Goal: Task Accomplishment & Management: Manage account settings

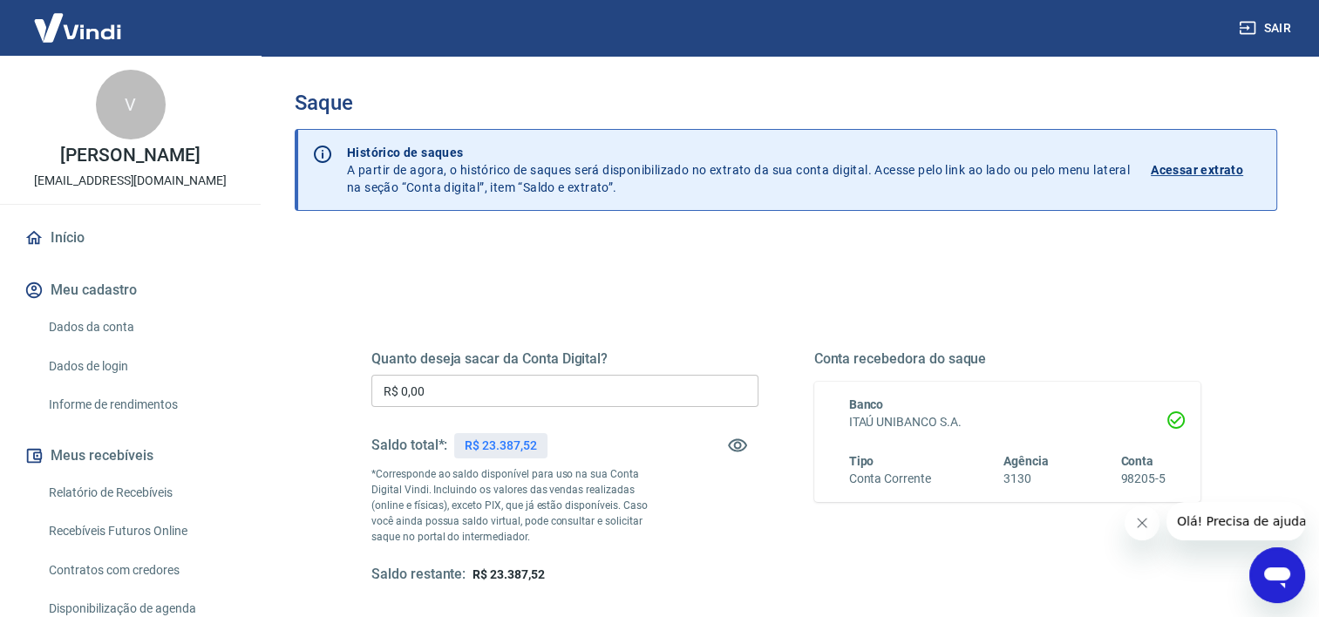
click at [464, 392] on input "R$ 0,00" at bounding box center [564, 391] width 387 height 32
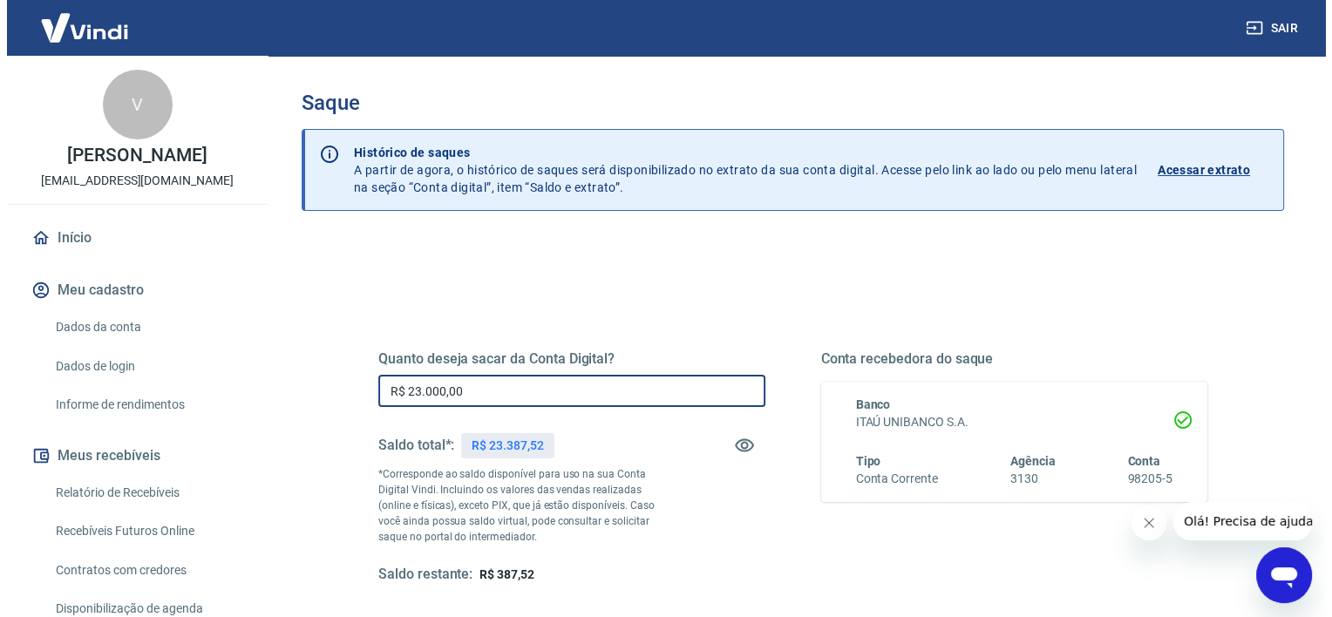
scroll to position [244, 0]
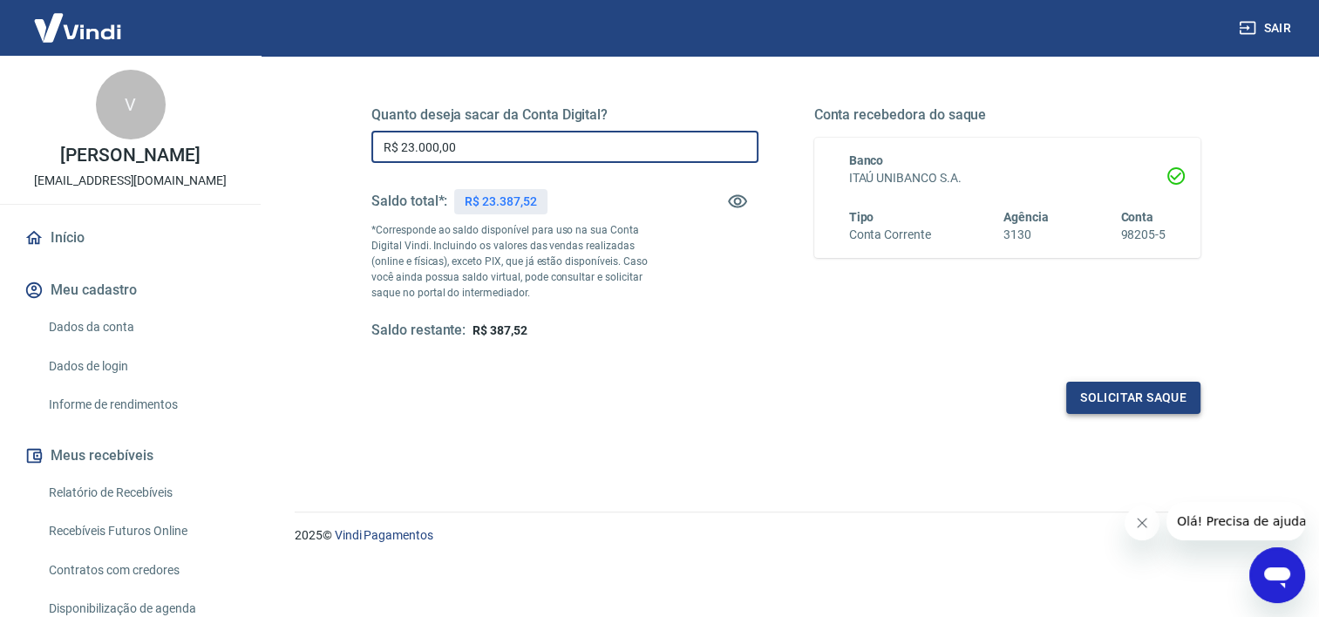
type input "R$ 23.000,00"
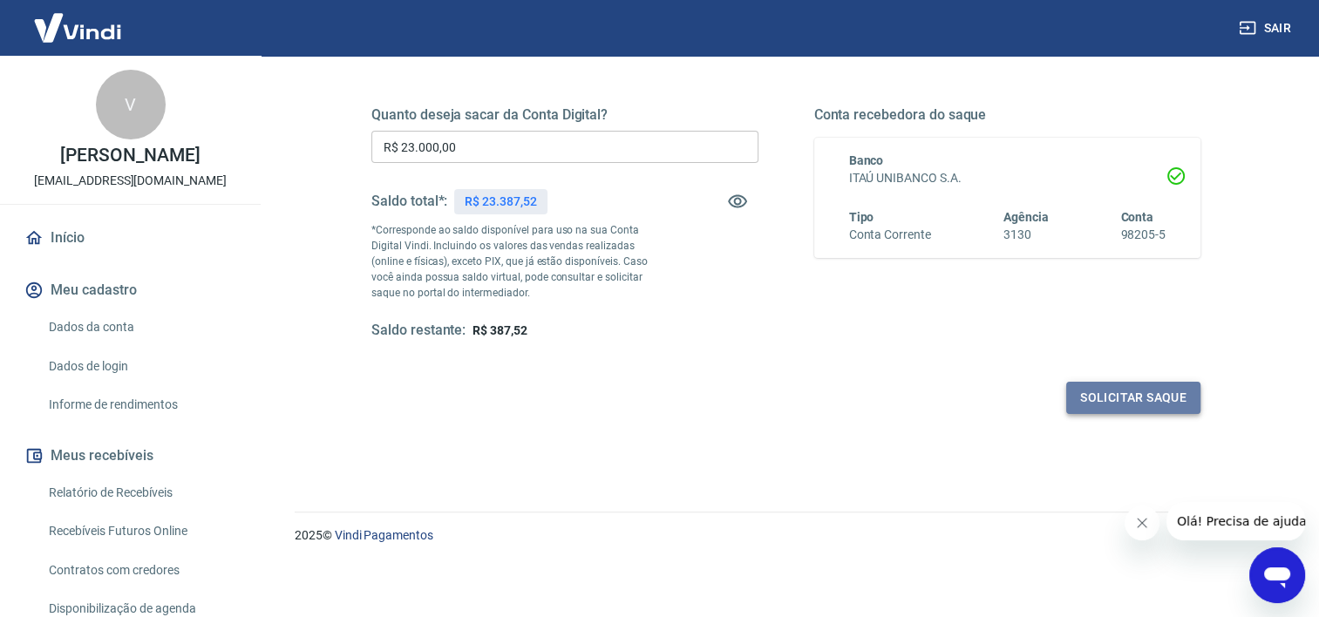
click at [1090, 393] on button "Solicitar saque" at bounding box center [1133, 398] width 134 height 32
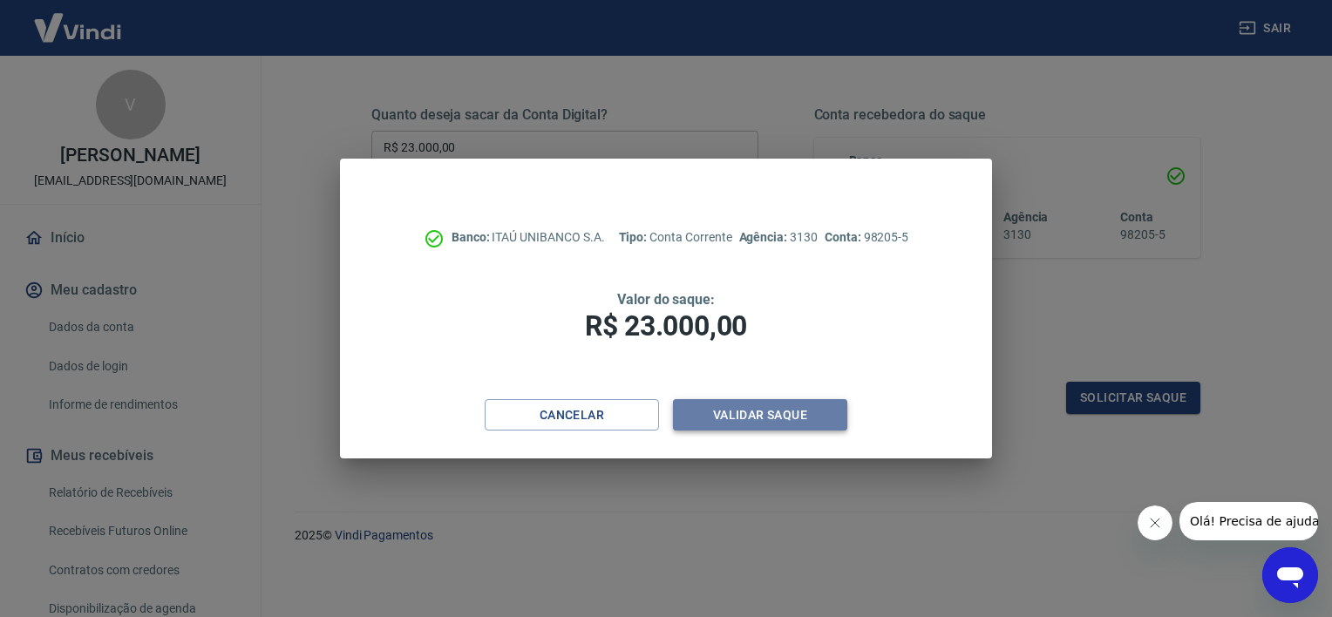
click at [810, 418] on button "Validar saque" at bounding box center [760, 415] width 174 height 32
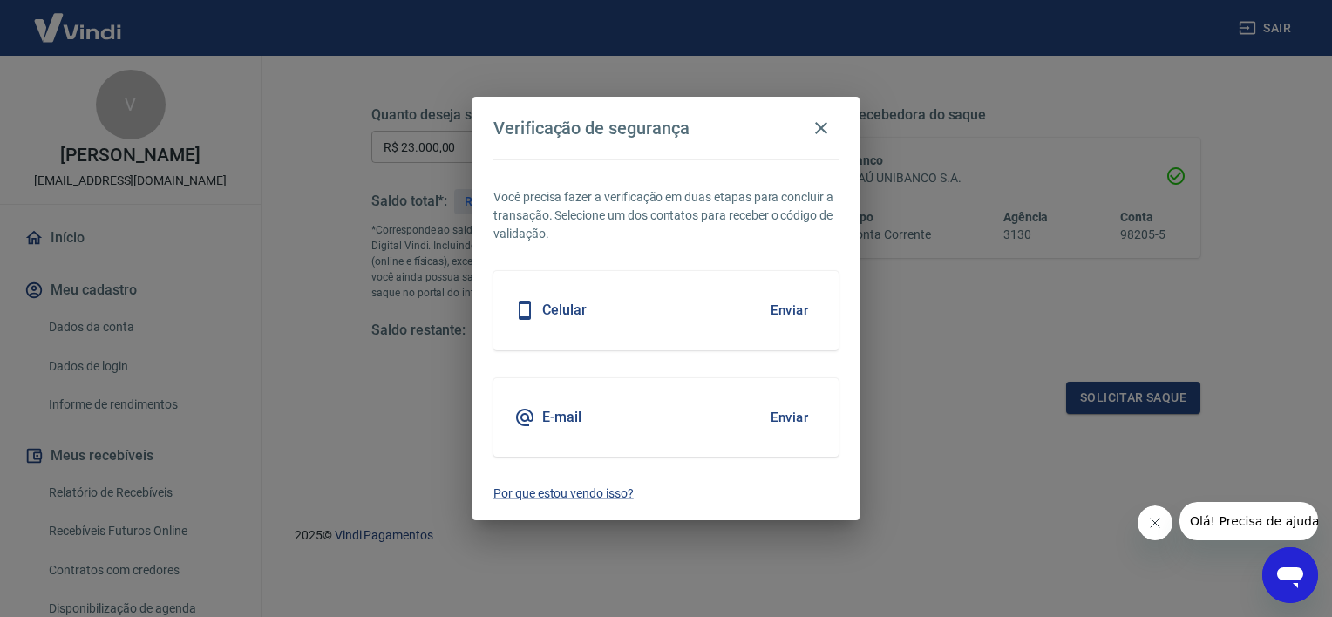
click at [794, 307] on button "Enviar" at bounding box center [789, 310] width 57 height 37
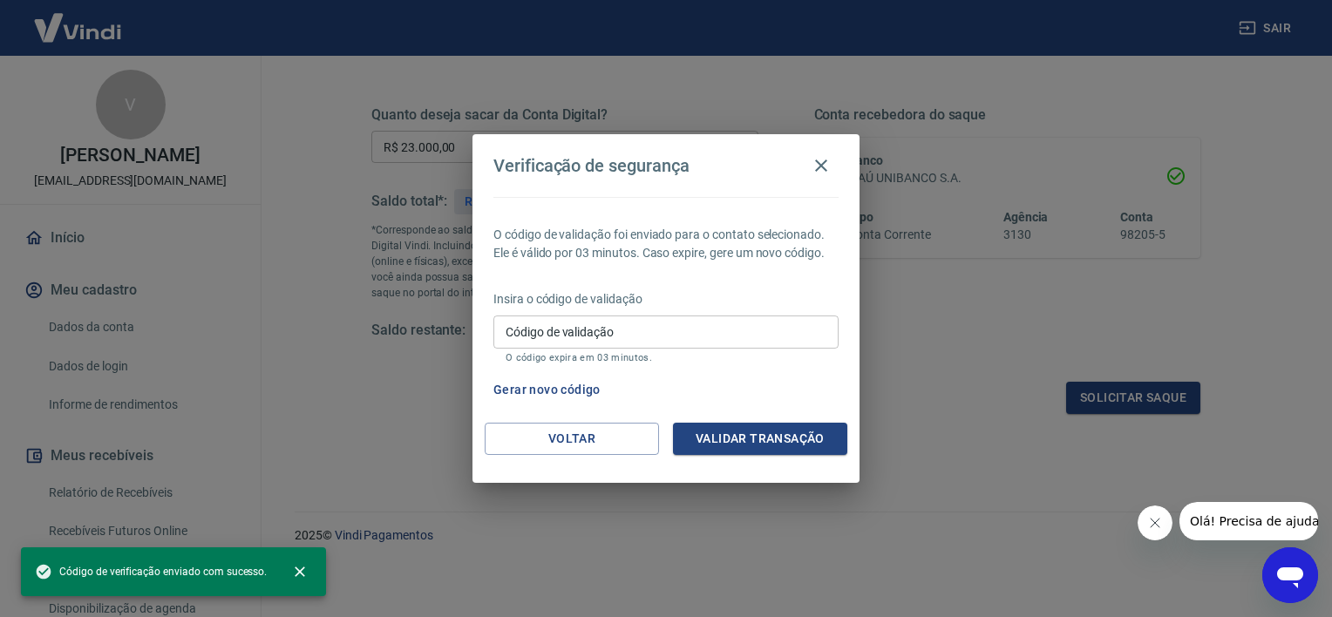
click at [729, 335] on input "Código de validação" at bounding box center [665, 332] width 345 height 32
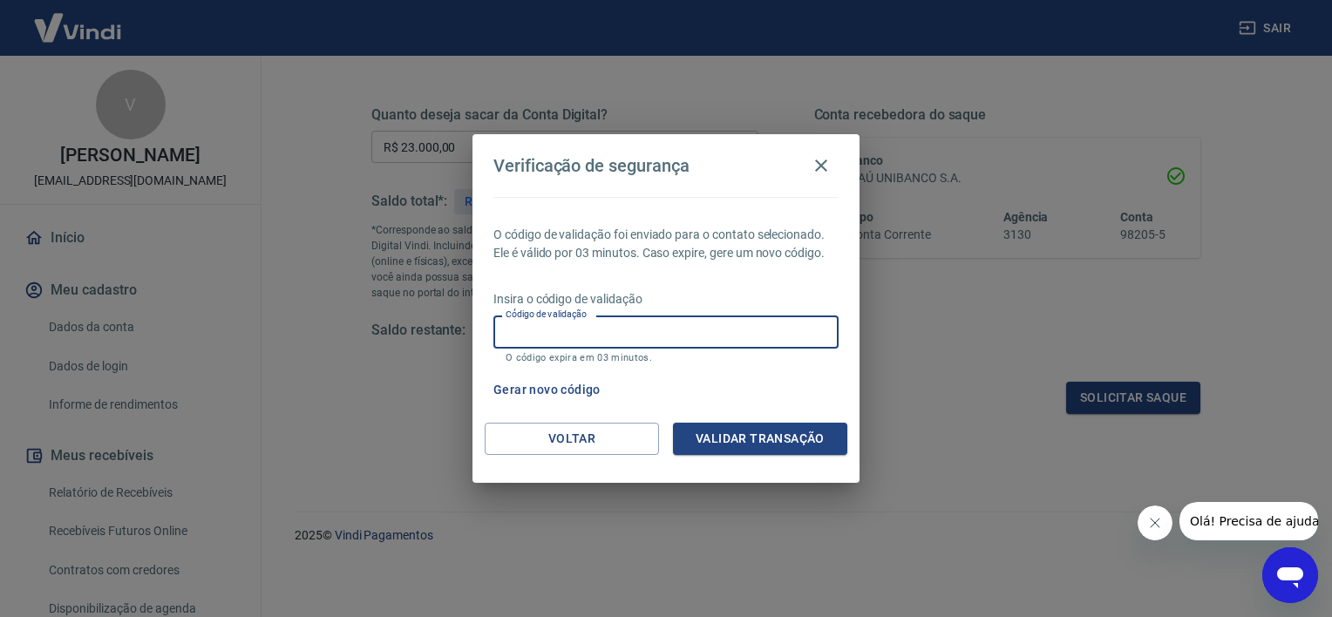
click at [683, 333] on input "Código de validação" at bounding box center [665, 332] width 345 height 32
click at [623, 336] on input "Código de validação" at bounding box center [665, 332] width 345 height 32
click at [617, 335] on input "Código de validação" at bounding box center [665, 332] width 345 height 32
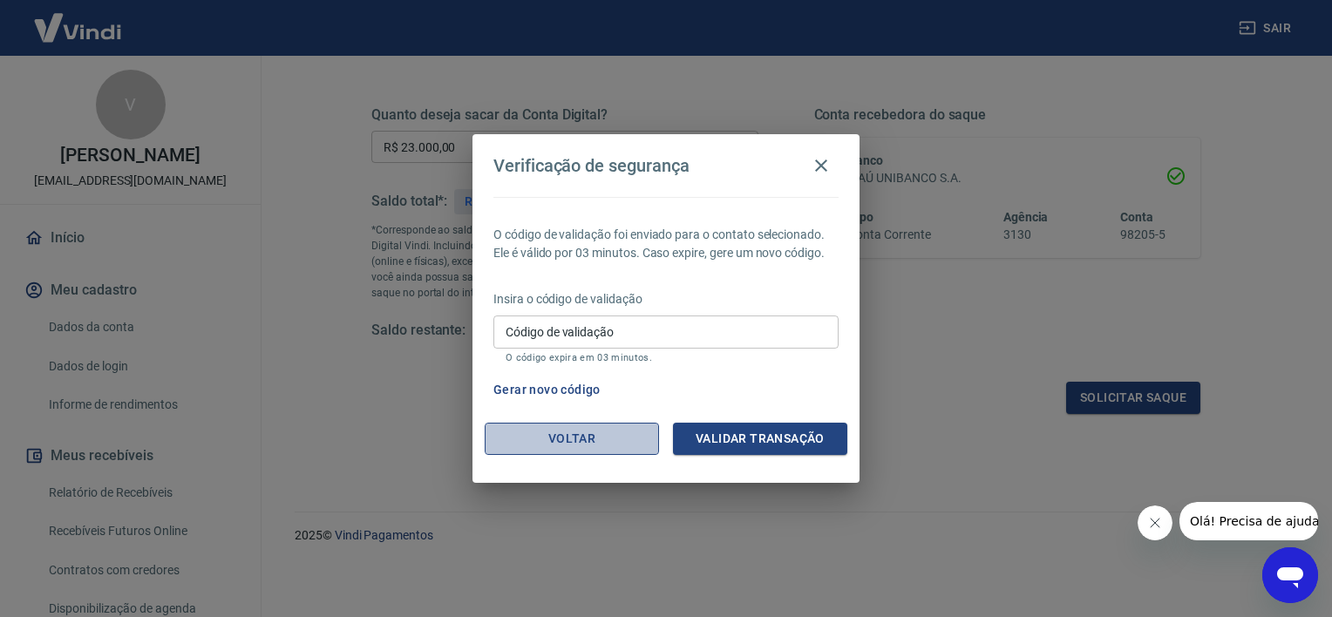
click at [588, 441] on button "Voltar" at bounding box center [572, 439] width 174 height 32
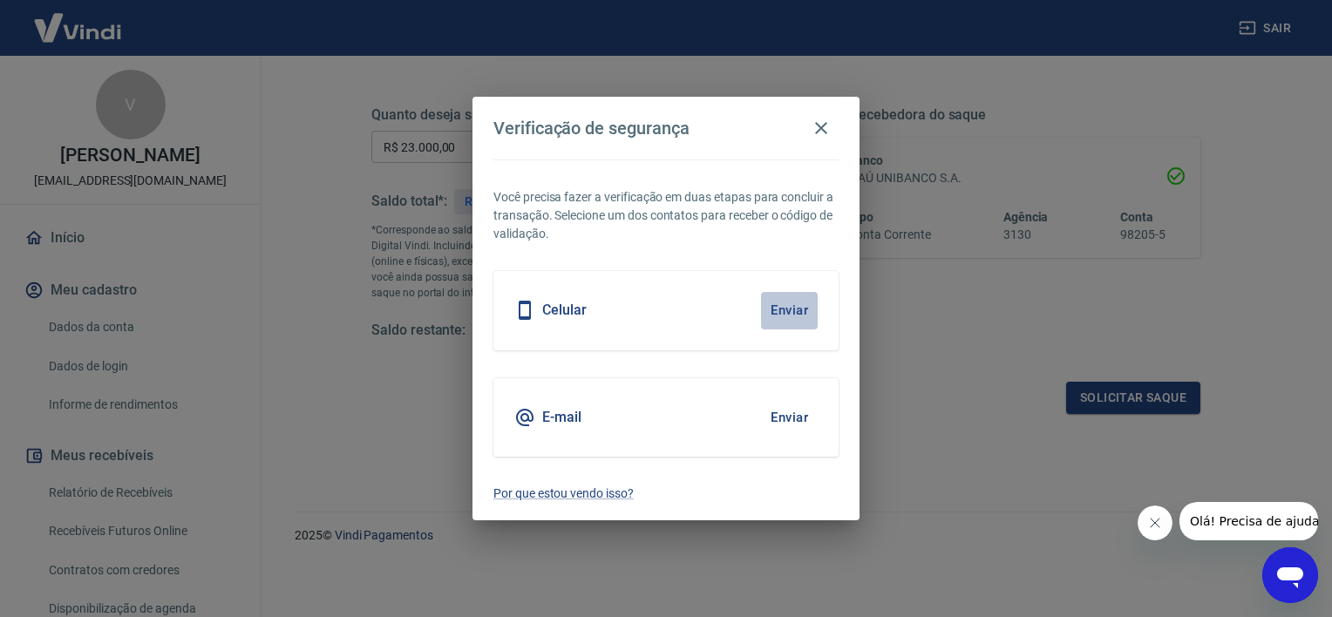
click at [806, 311] on button "Enviar" at bounding box center [789, 310] width 57 height 37
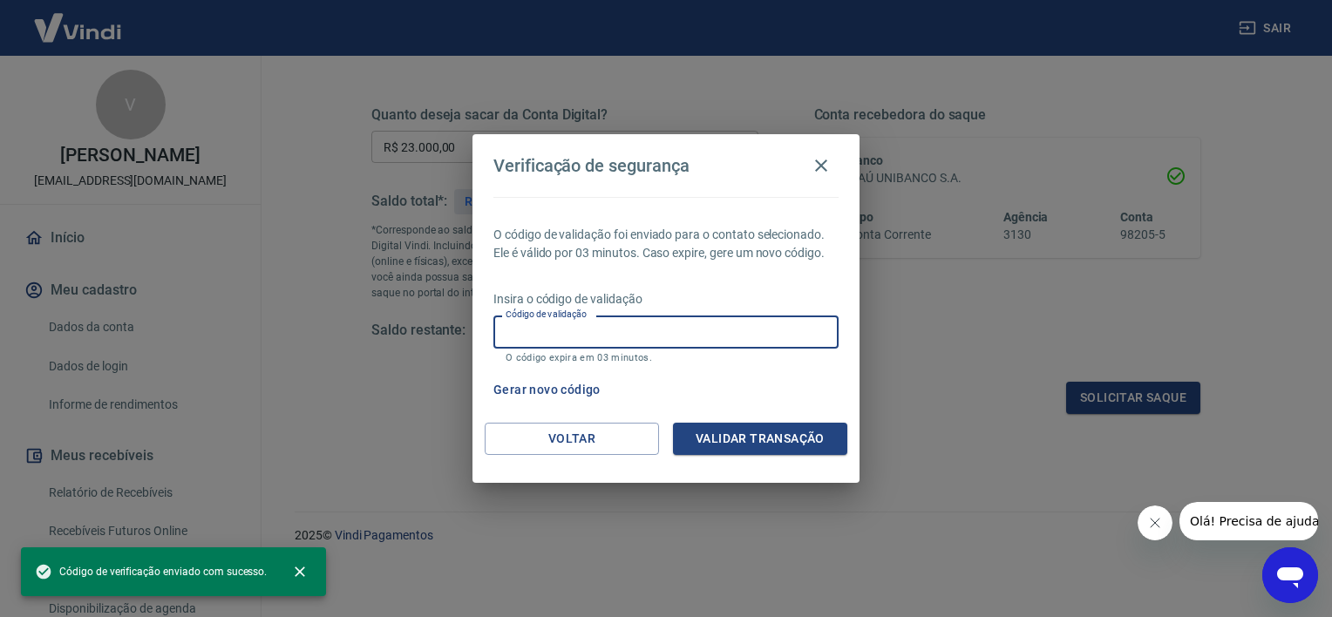
click at [697, 336] on input "Código de validação" at bounding box center [665, 332] width 345 height 32
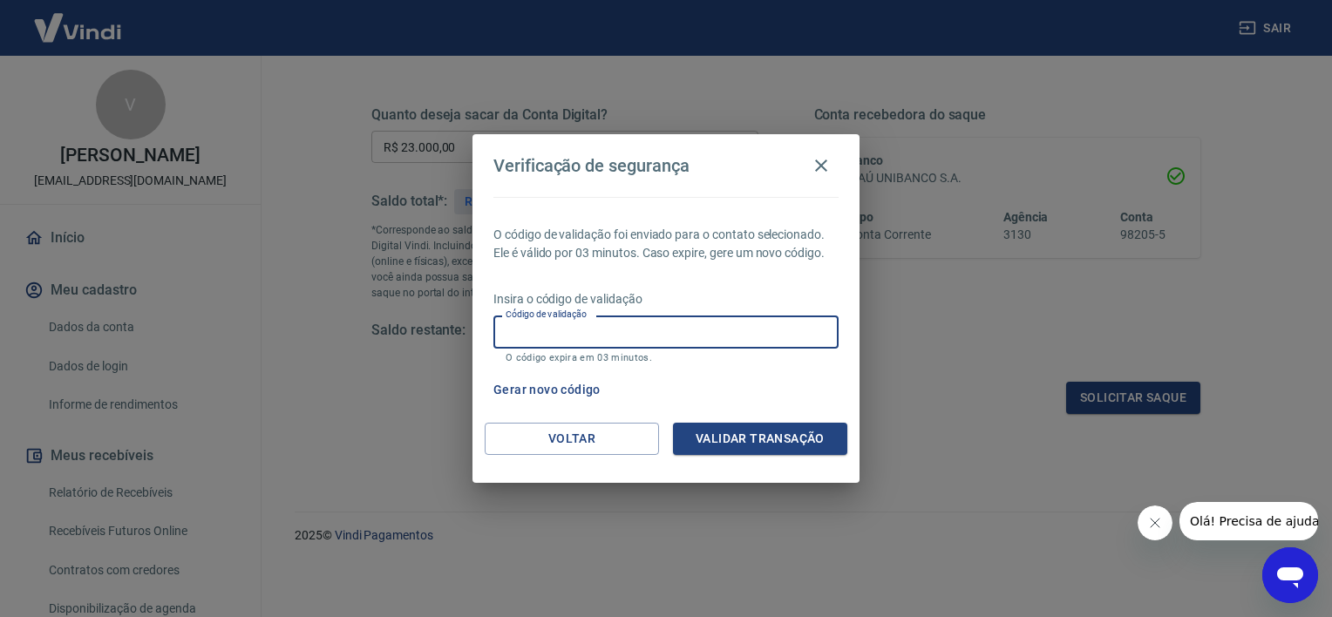
click at [612, 338] on input "Código de validação" at bounding box center [665, 332] width 345 height 32
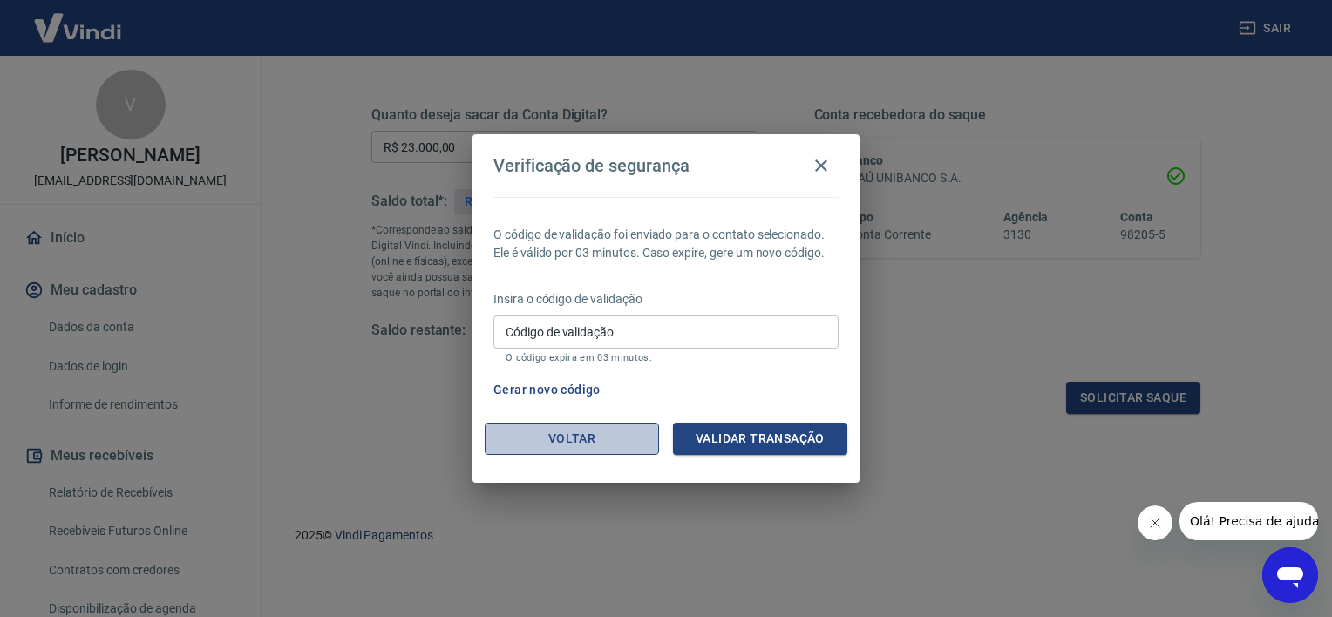
click at [631, 436] on button "Voltar" at bounding box center [572, 439] width 174 height 32
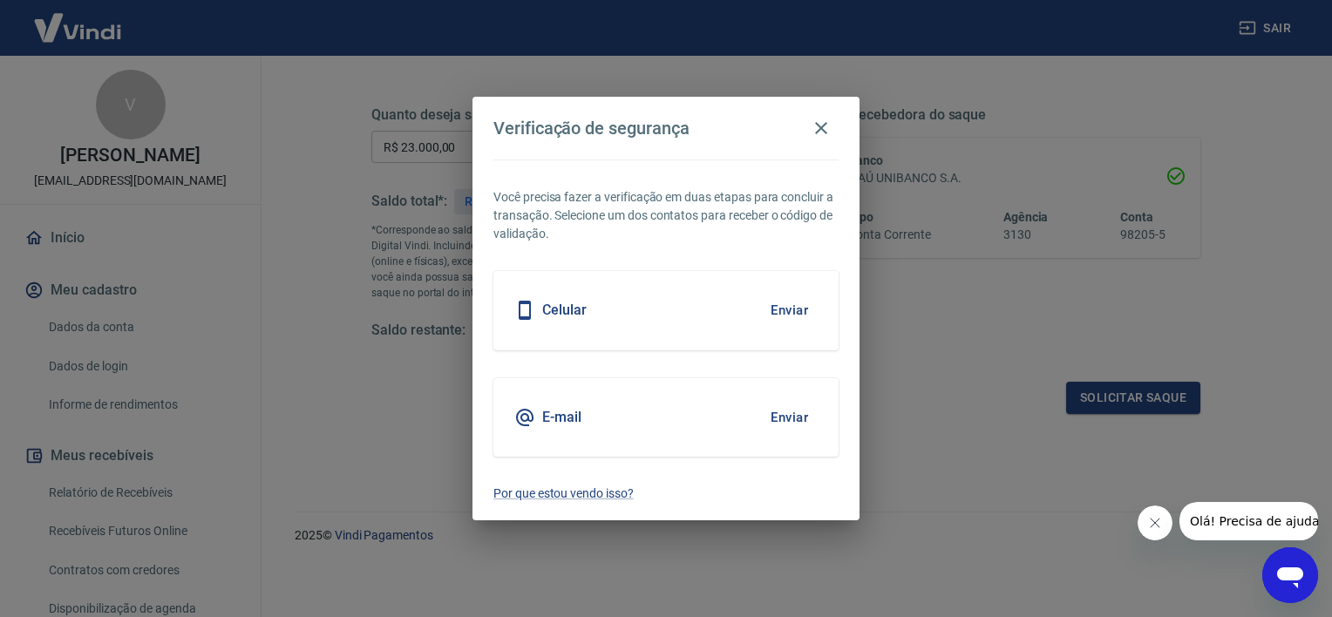
click at [574, 415] on h5 "E-mail" at bounding box center [561, 417] width 39 height 17
click at [785, 410] on button "Enviar" at bounding box center [789, 417] width 57 height 37
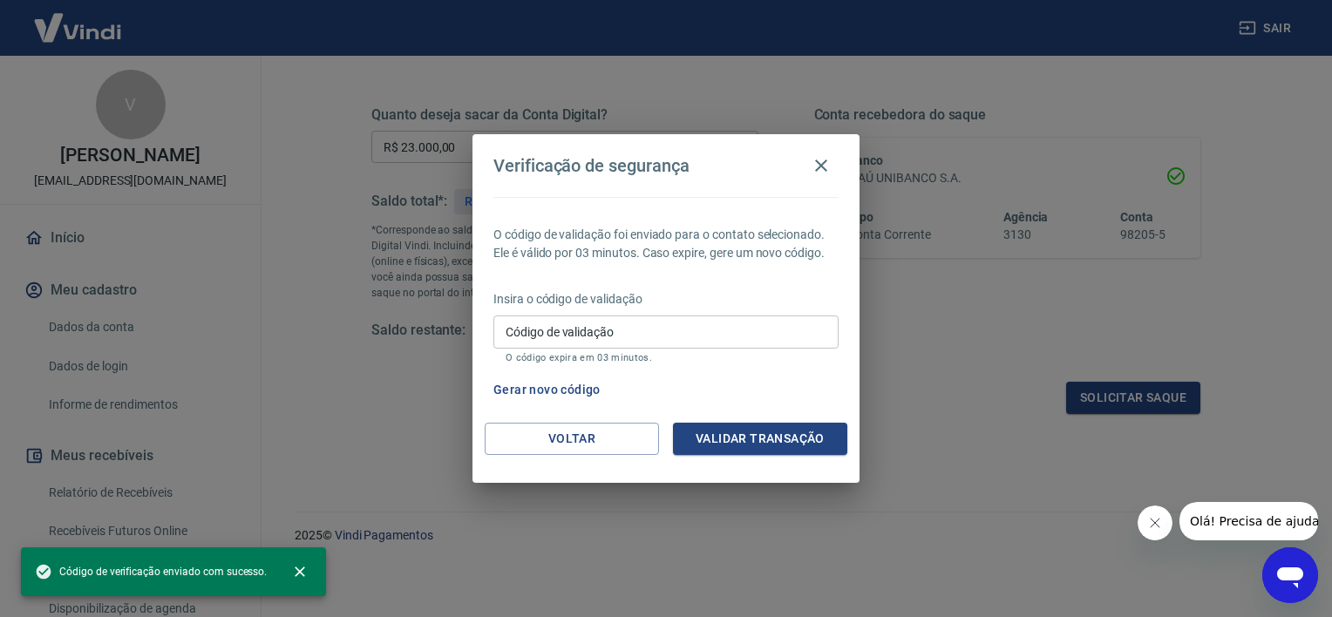
click at [623, 330] on input "Código de validação" at bounding box center [665, 332] width 345 height 32
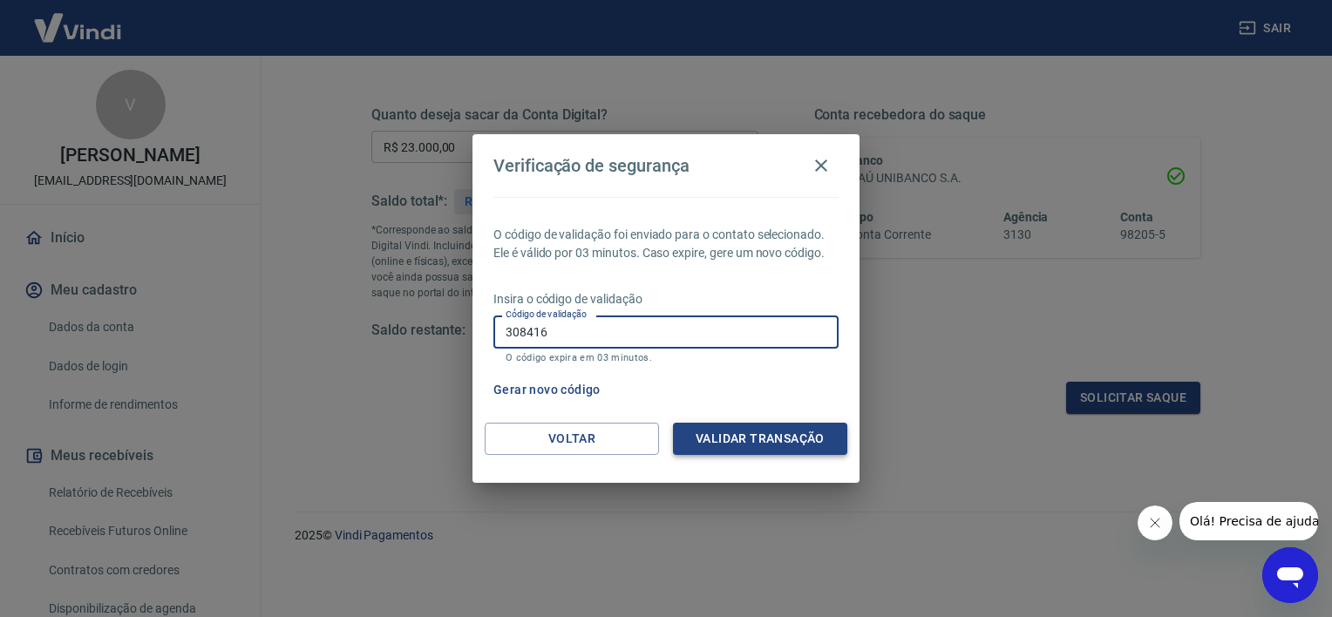
type input "308416"
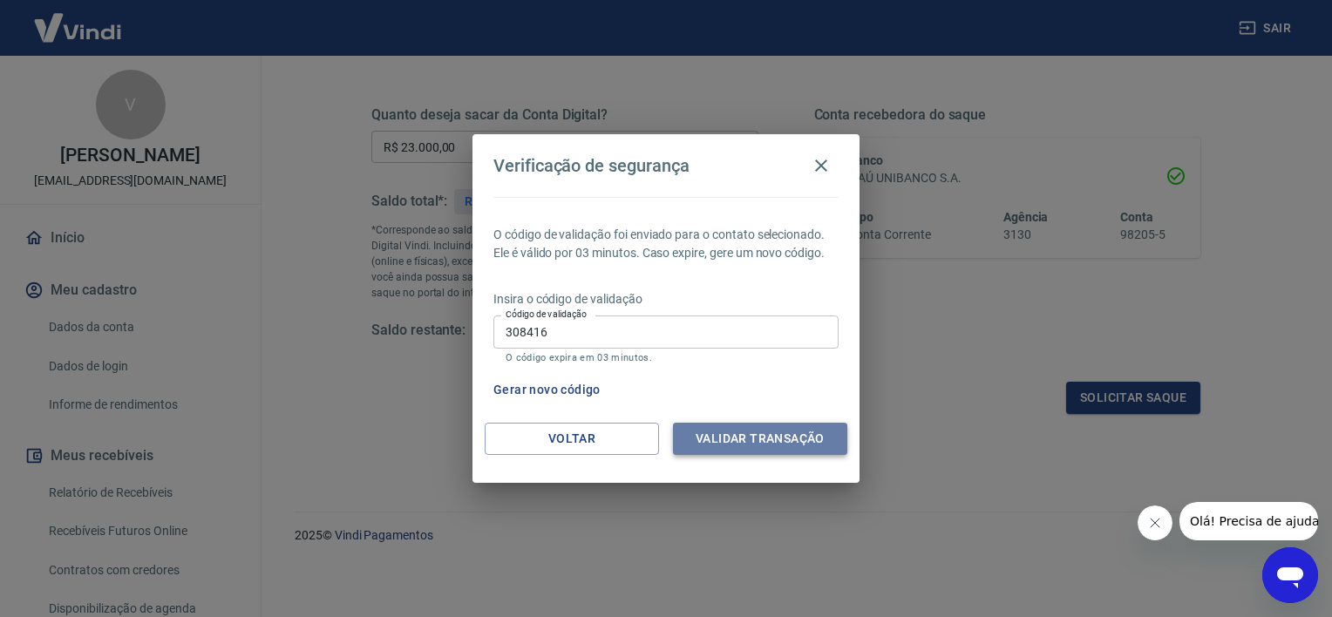
click at [803, 446] on button "Validar transação" at bounding box center [760, 439] width 174 height 32
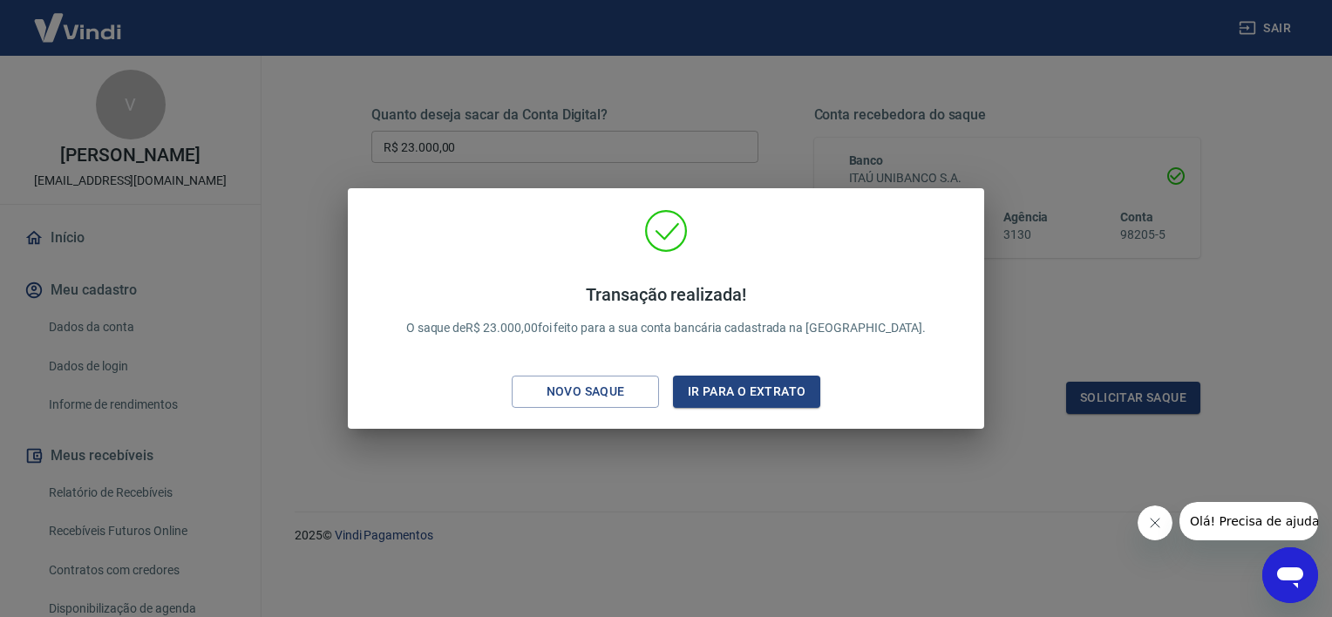
click at [756, 527] on div "Transação realizada! O saque de R$ 23.000,00 foi feito para a sua conta bancári…" at bounding box center [666, 308] width 1332 height 617
